Goal: Transaction & Acquisition: Download file/media

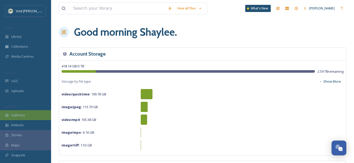
click at [21, 114] on span "Galleries" at bounding box center [18, 115] width 14 height 5
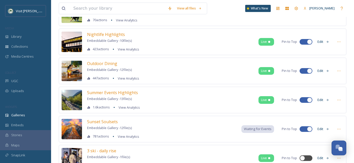
scroll to position [130, 0]
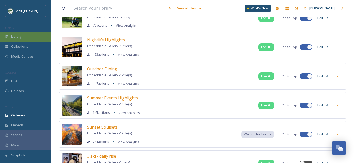
click at [17, 36] on span "Library" at bounding box center [16, 36] width 10 height 5
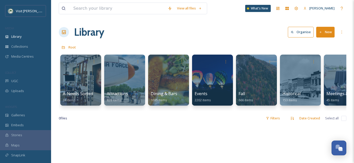
click at [164, 32] on div "Library Organise New" at bounding box center [203, 32] width 288 height 15
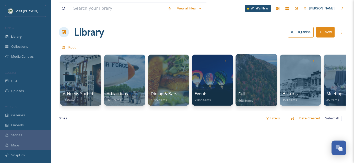
click at [259, 77] on div at bounding box center [257, 80] width 42 height 52
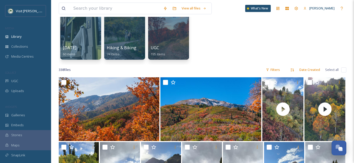
scroll to position [43, 0]
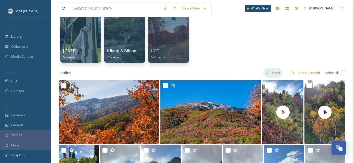
click at [275, 74] on div "Filters" at bounding box center [272, 73] width 19 height 10
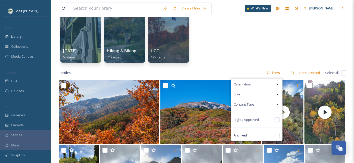
click at [279, 104] on icon at bounding box center [278, 104] width 2 height 1
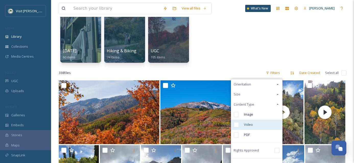
click at [236, 126] on input "checkbox" at bounding box center [236, 124] width 5 height 5
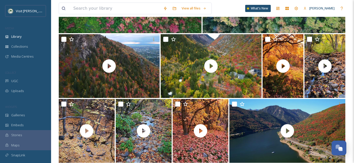
scroll to position [1452, 0]
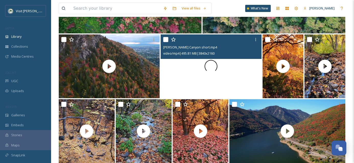
click at [231, 80] on div at bounding box center [211, 66] width 101 height 64
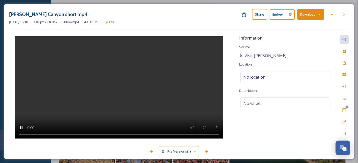
click at [304, 15] on button "Download" at bounding box center [310, 14] width 27 height 10
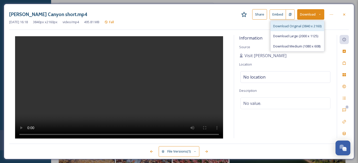
click at [302, 22] on div "Download Original (3840 x 2160)" at bounding box center [297, 26] width 53 height 10
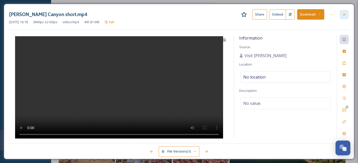
click at [347, 16] on div at bounding box center [344, 14] width 9 height 9
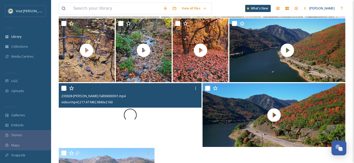
scroll to position [1532, 0]
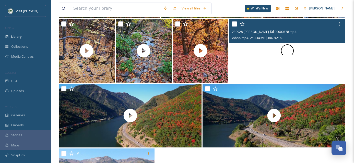
click at [314, 63] on div at bounding box center [287, 51] width 116 height 64
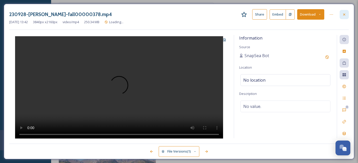
click at [342, 16] on div at bounding box center [344, 14] width 9 height 9
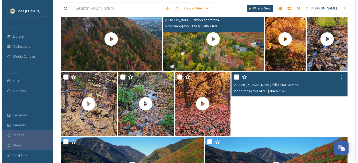
scroll to position [1469, 0]
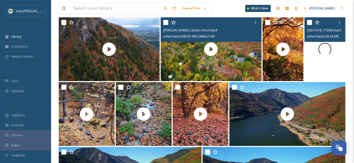
click at [337, 67] on div at bounding box center [325, 49] width 41 height 64
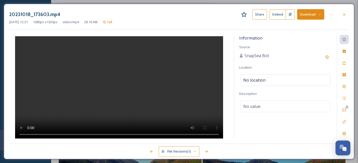
click at [310, 15] on button "Download" at bounding box center [310, 14] width 27 height 10
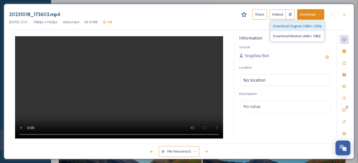
click at [299, 26] on span "Download Original (1080 x 1920)" at bounding box center [297, 26] width 48 height 5
